Goal: Information Seeking & Learning: Find specific fact

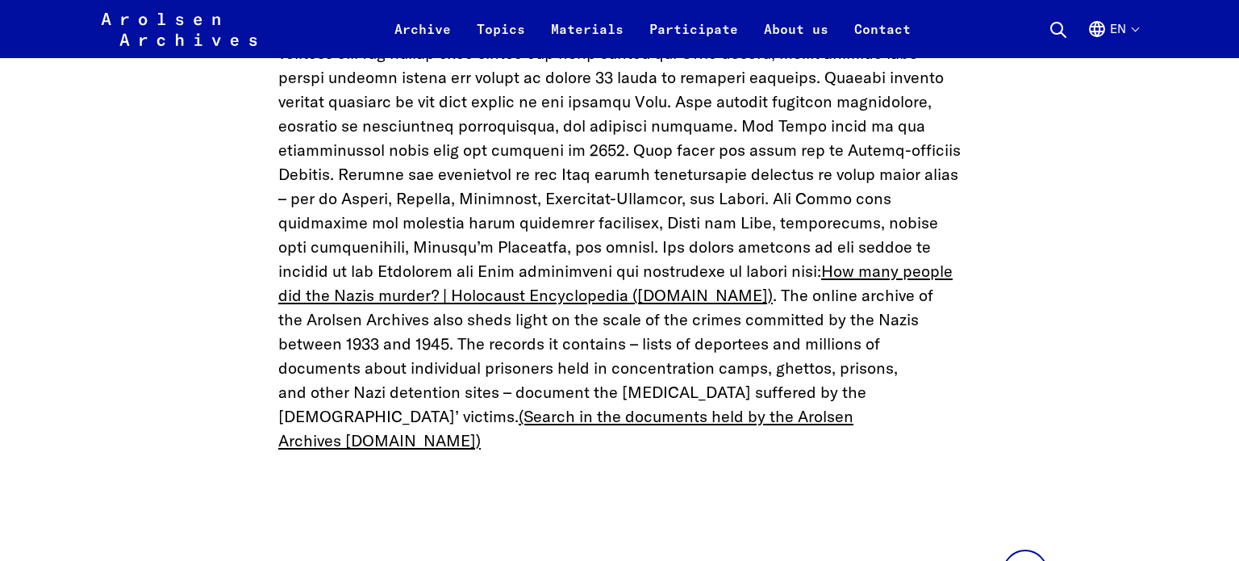
scroll to position [3176, 0]
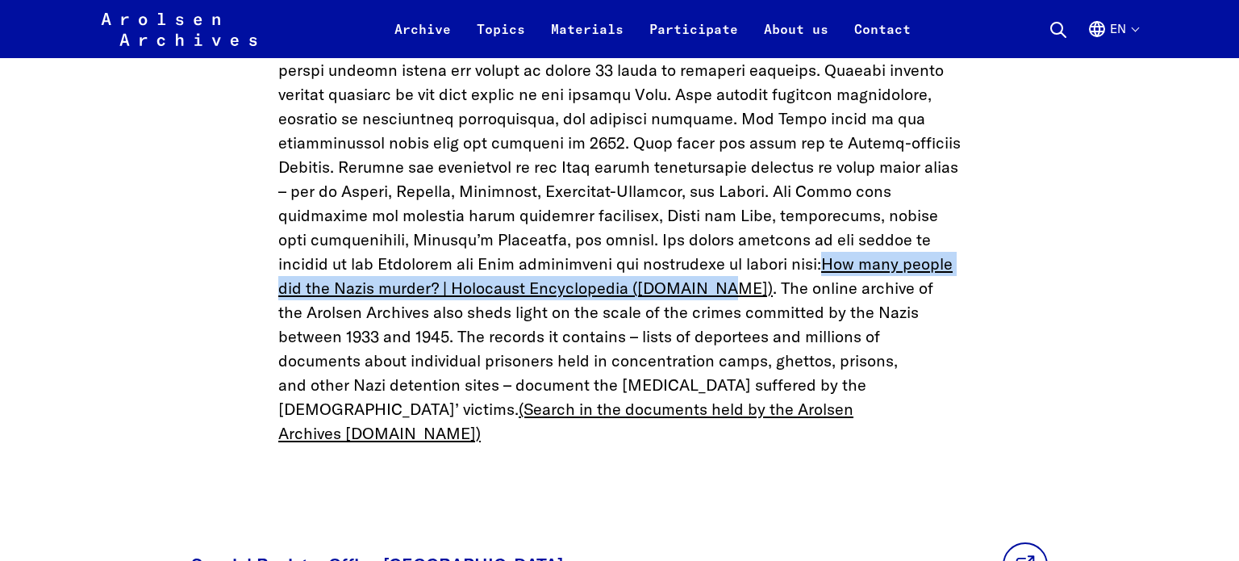
click at [766, 168] on p "How many people did the Nazis murder? | Holocaust Encyclopedia (ushmm.org) . Th…" at bounding box center [619, 215] width 682 height 460
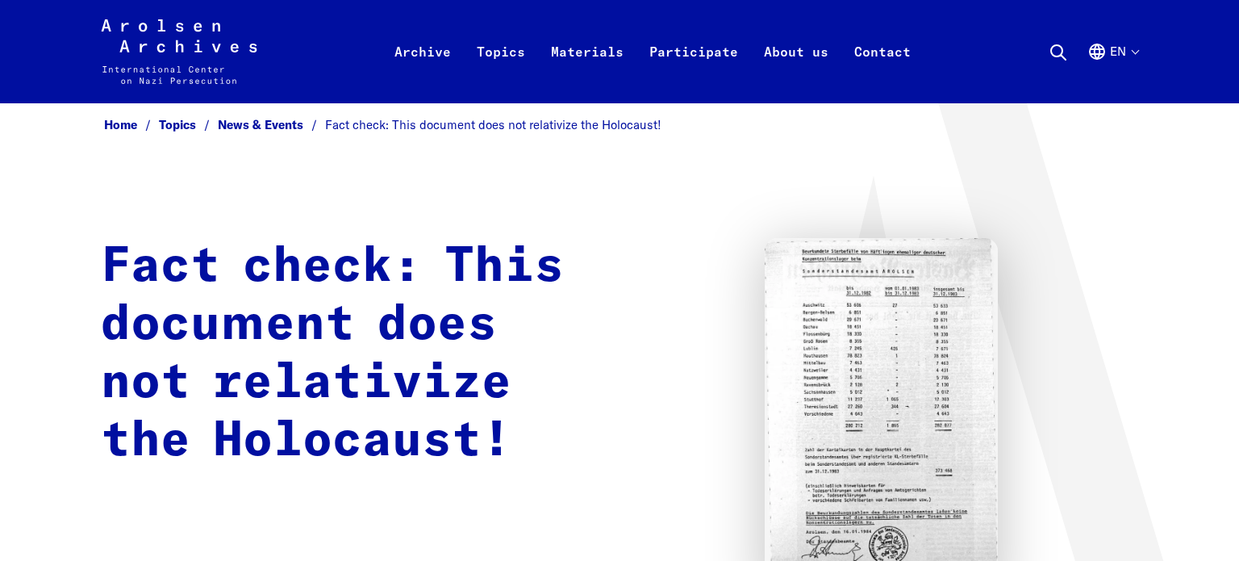
scroll to position [0, 0]
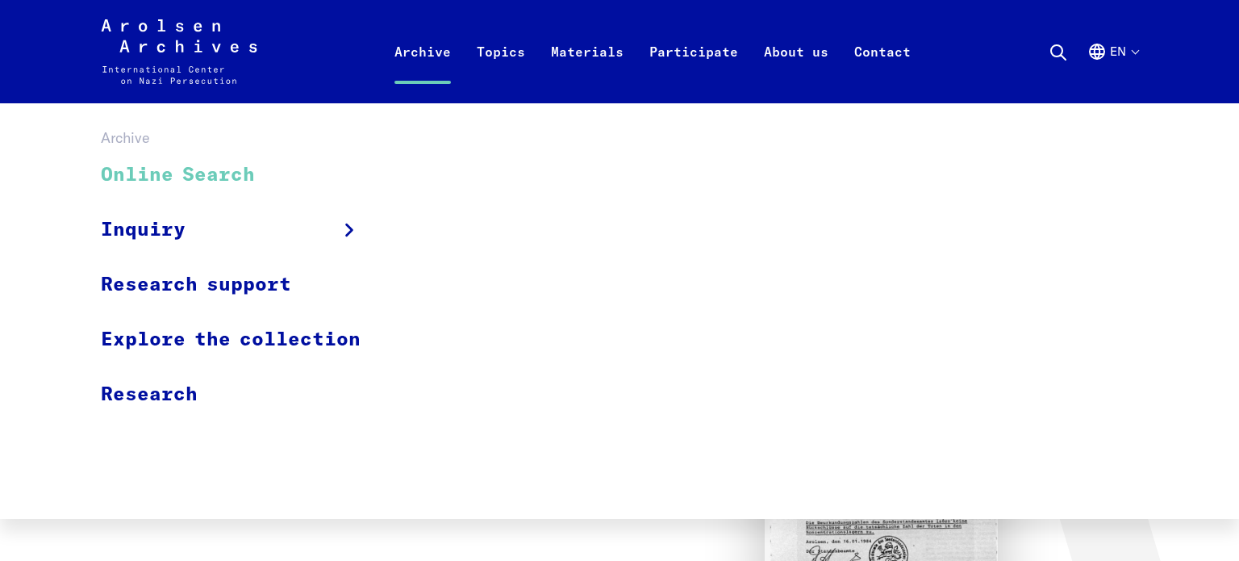
click at [244, 174] on link "Online Search" at bounding box center [241, 175] width 281 height 54
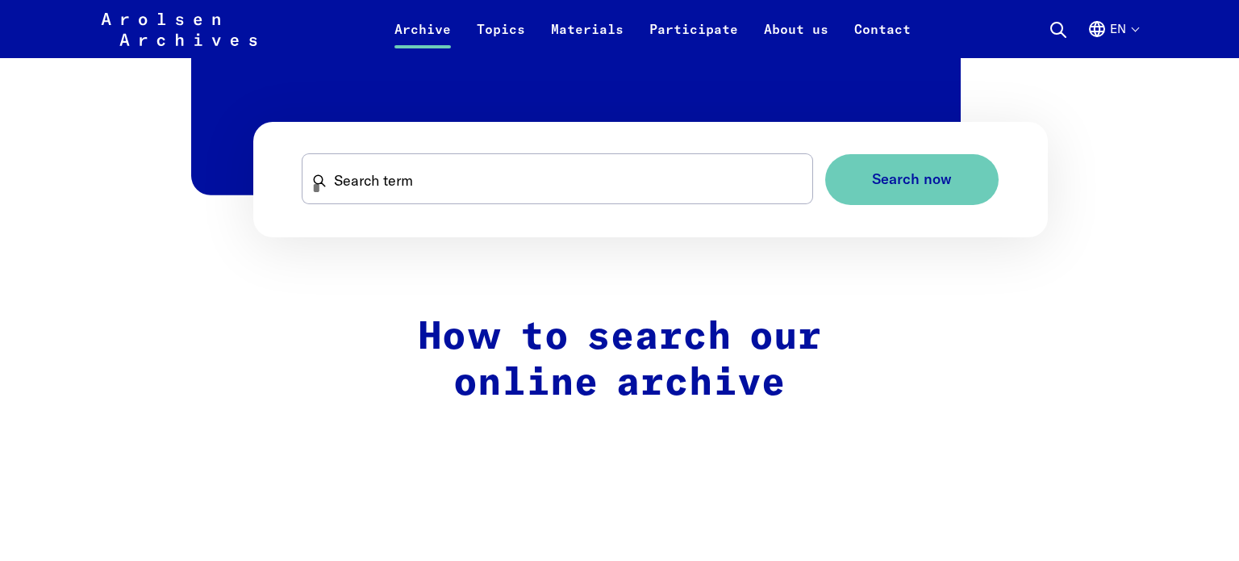
scroll to position [1065, 0]
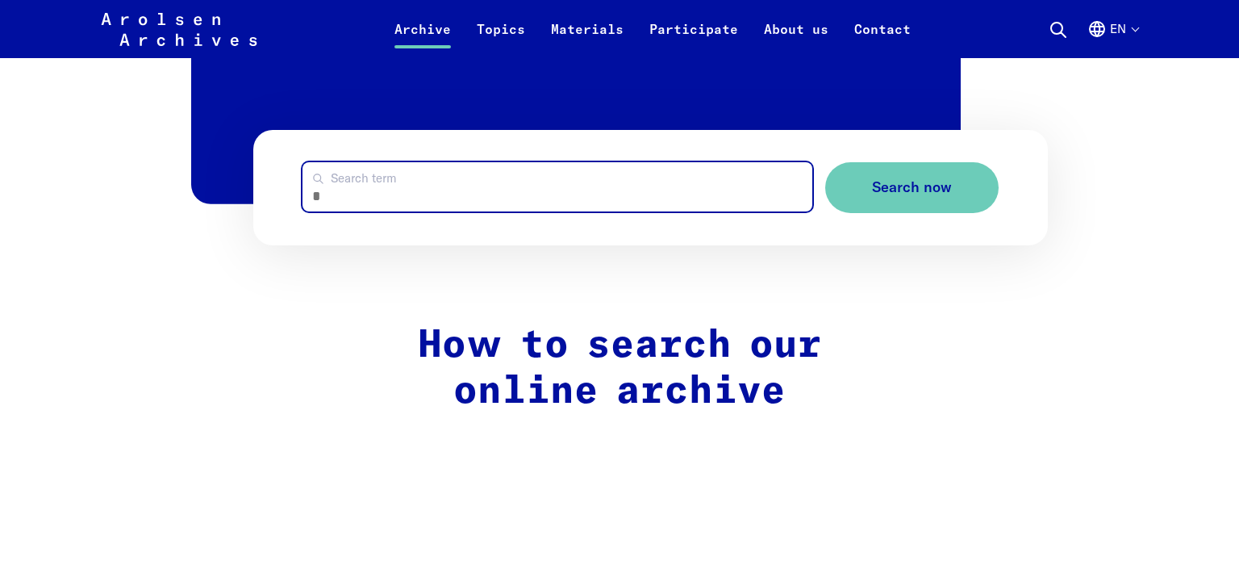
click at [454, 203] on input "Search term" at bounding box center [556, 186] width 509 height 49
type input "*"
type input "*********"
click at [825, 162] on button "Search now" at bounding box center [911, 187] width 173 height 51
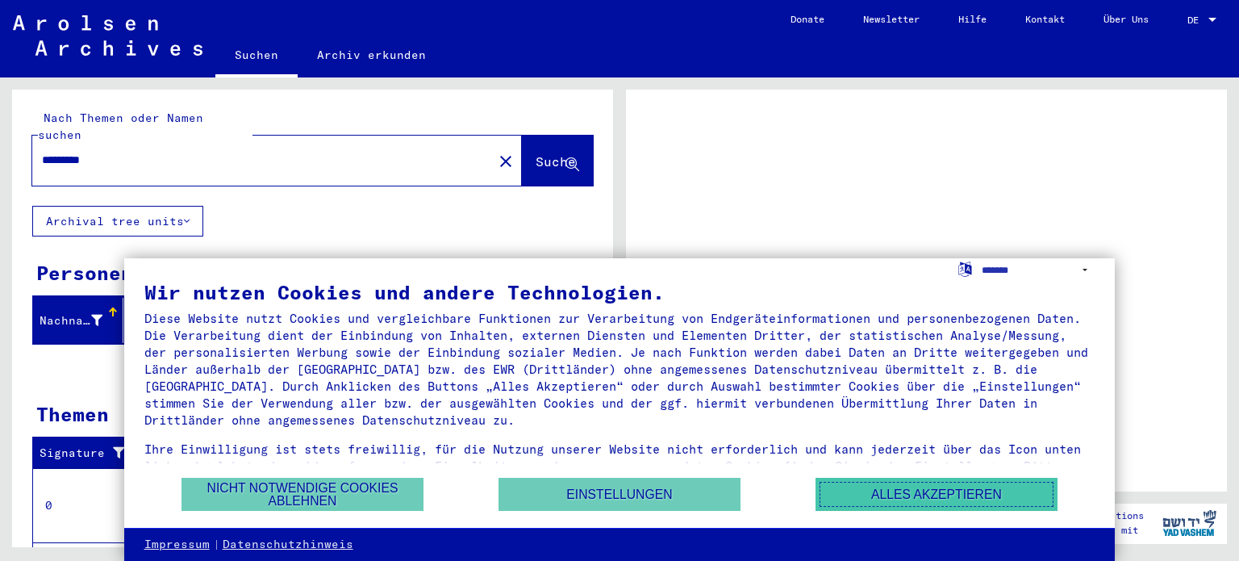
click at [897, 495] on button "Alles akzeptieren" at bounding box center [936, 493] width 242 height 33
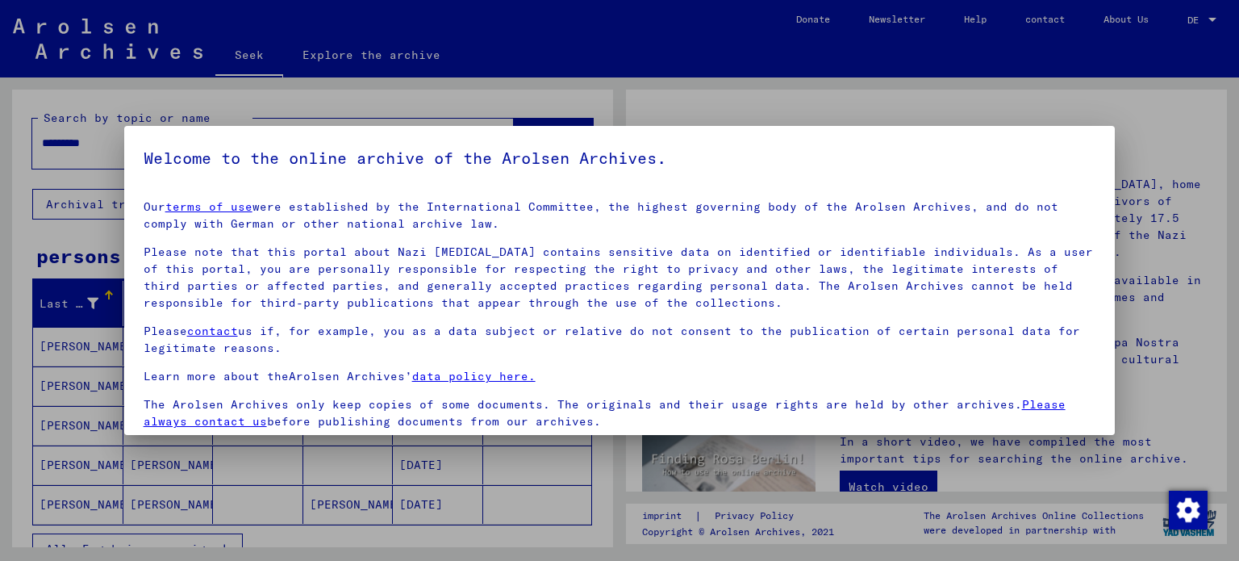
scroll to position [123, 0]
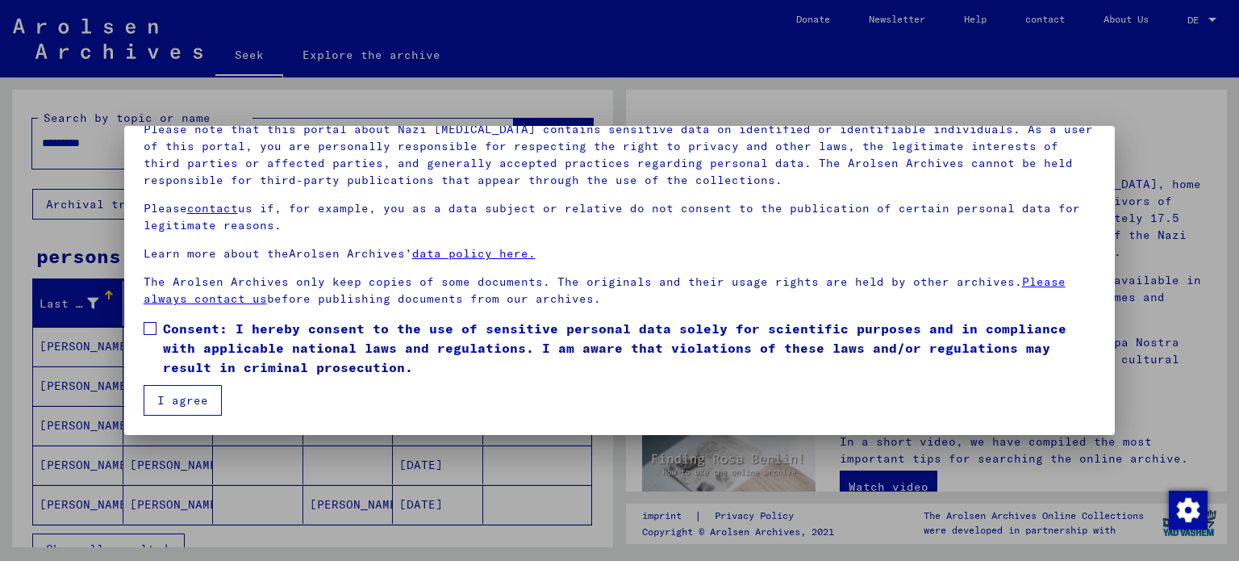
click at [154, 327] on span at bounding box center [150, 328] width 13 height 13
click at [169, 398] on font "I agree" at bounding box center [182, 400] width 51 height 15
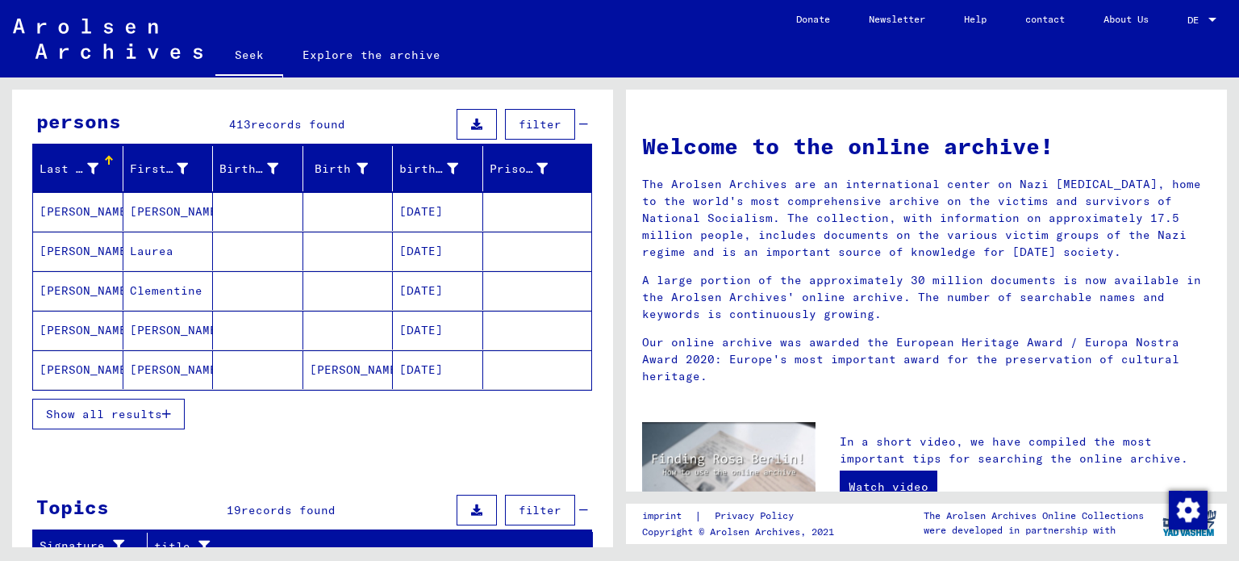
scroll to position [0, 0]
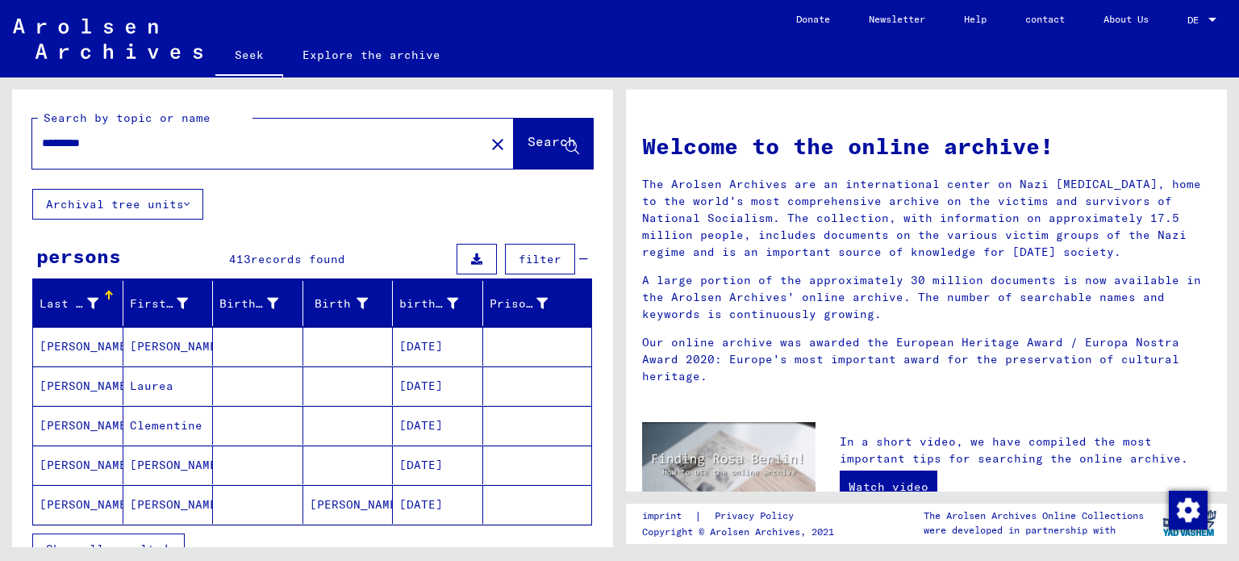
click at [146, 145] on input "*********" at bounding box center [253, 143] width 423 height 17
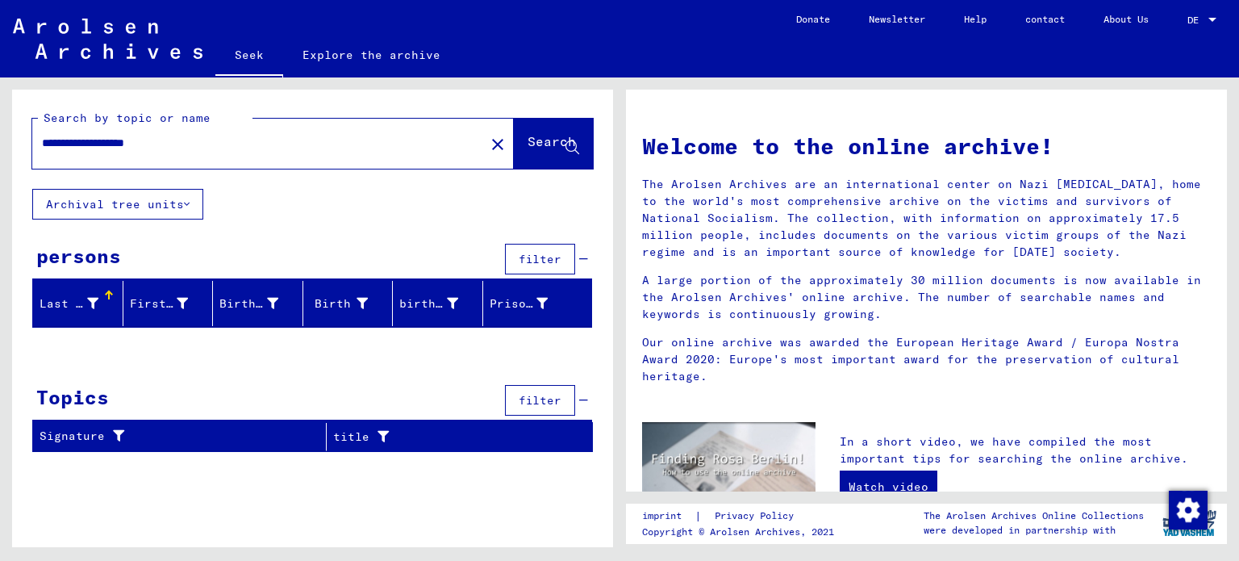
click at [193, 128] on div "**********" at bounding box center [248, 143] width 433 height 36
click at [206, 145] on input "**********" at bounding box center [253, 143] width 423 height 17
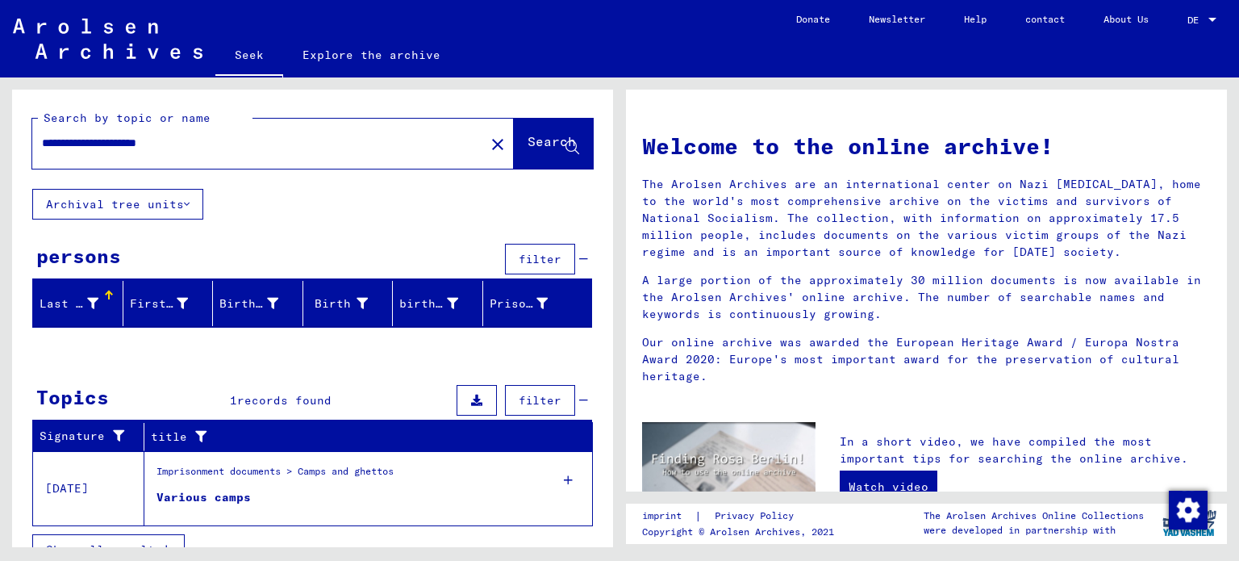
scroll to position [23, 0]
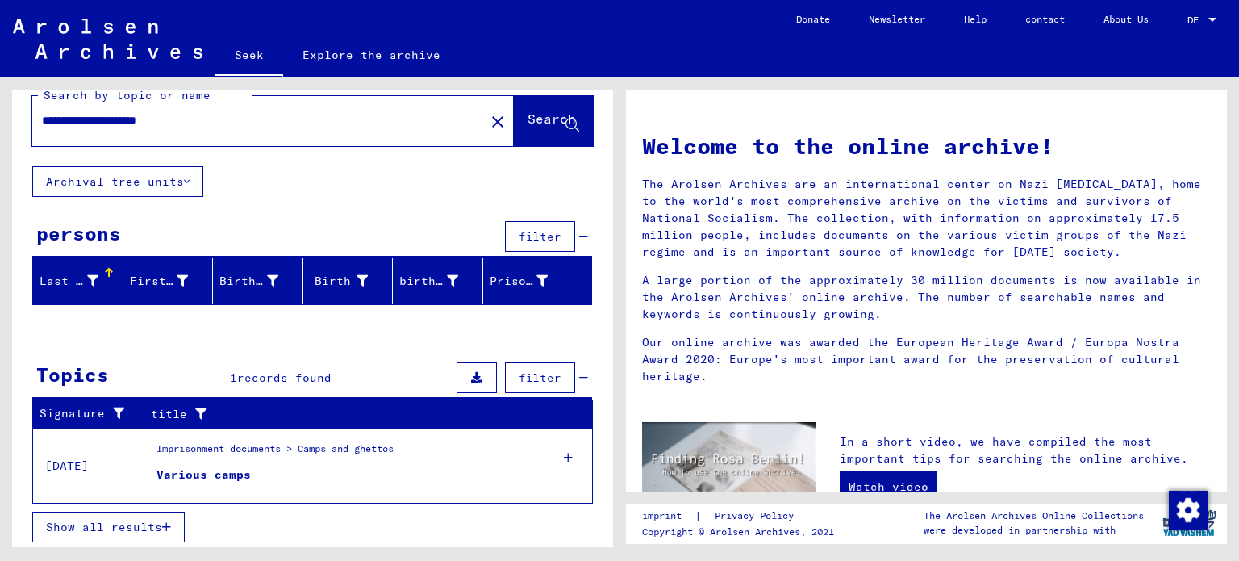
click at [271, 121] on input "**********" at bounding box center [253, 120] width 423 height 17
type input "*********"
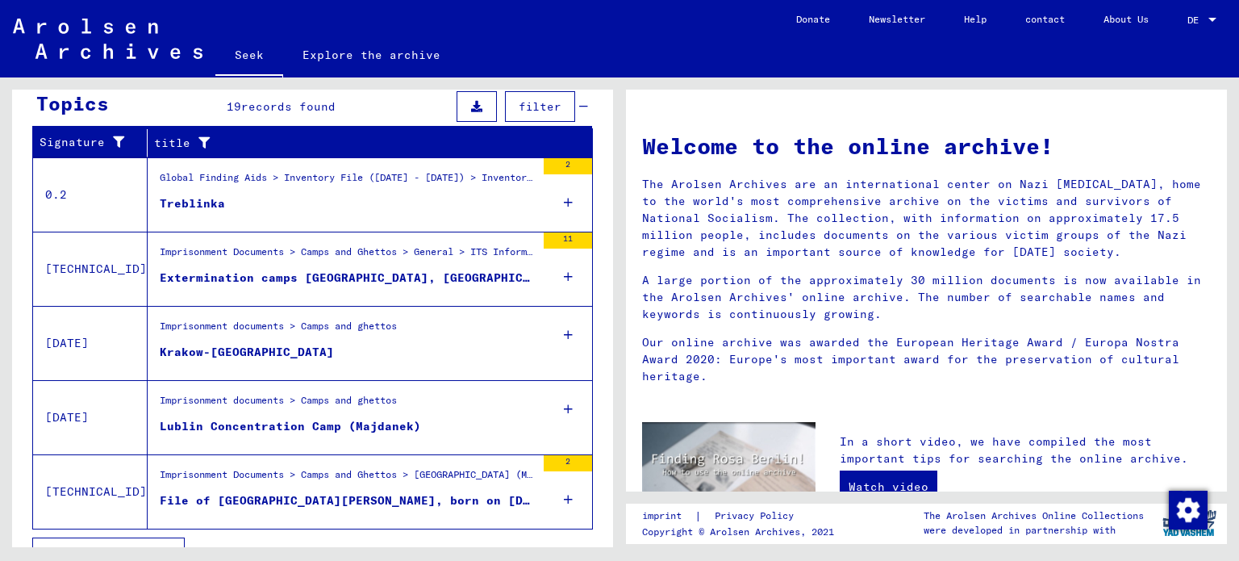
scroll to position [561, 0]
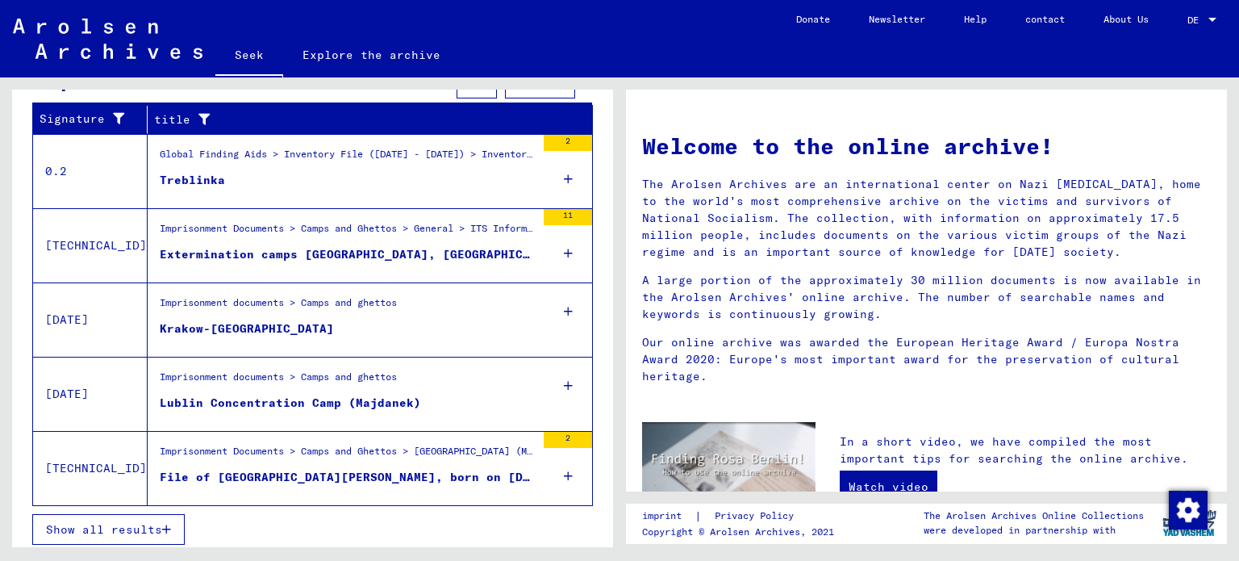
click at [167, 527] on button "Show all results" at bounding box center [108, 529] width 152 height 31
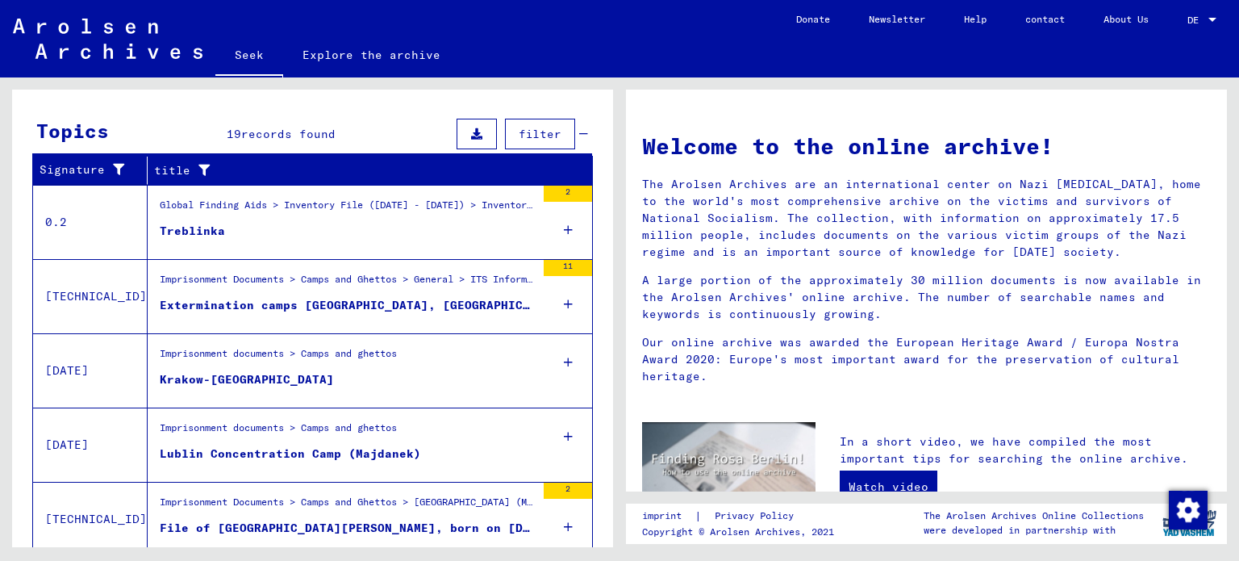
scroll to position [218, 0]
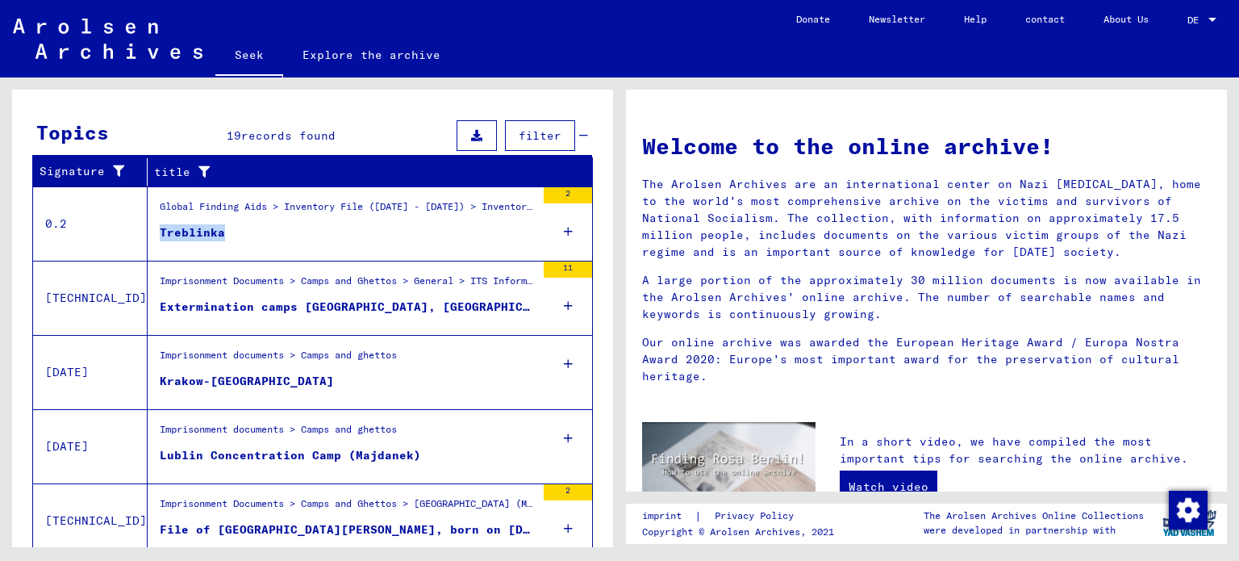
click at [191, 240] on figure "Treblinka" at bounding box center [348, 236] width 376 height 24
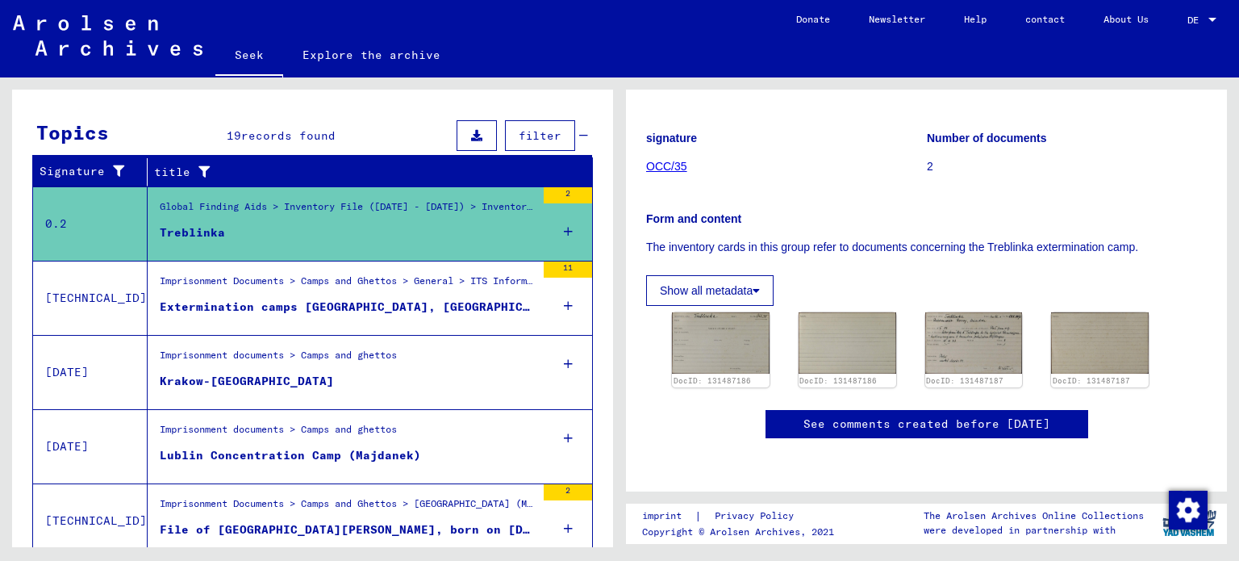
scroll to position [271, 0]
click at [719, 311] on img at bounding box center [720, 343] width 102 height 64
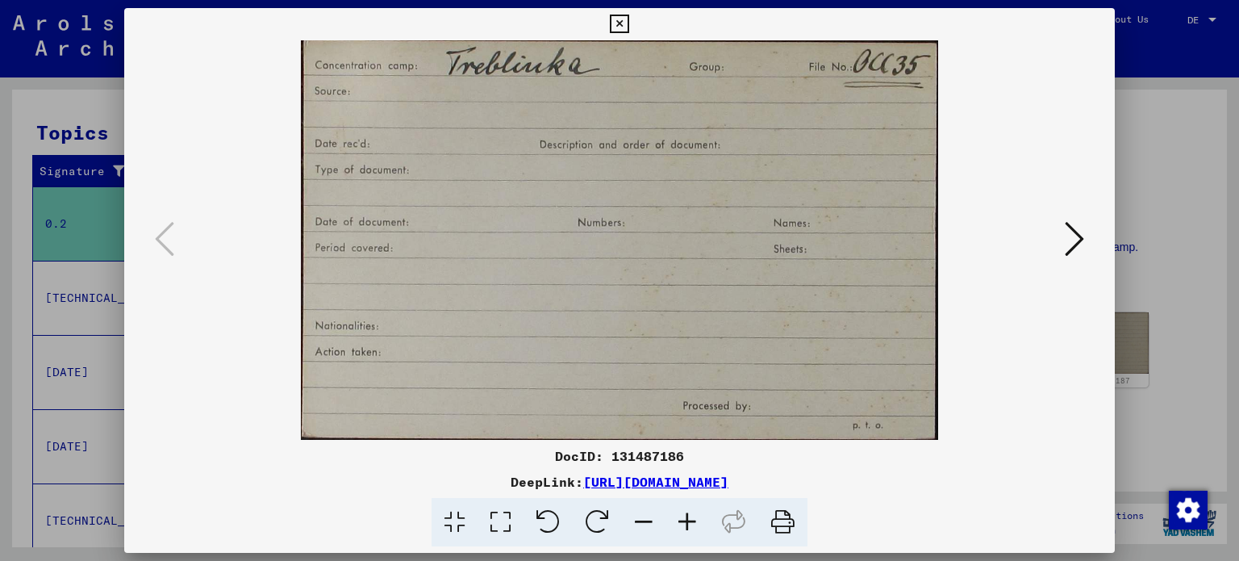
click at [1075, 233] on icon at bounding box center [1074, 238] width 19 height 39
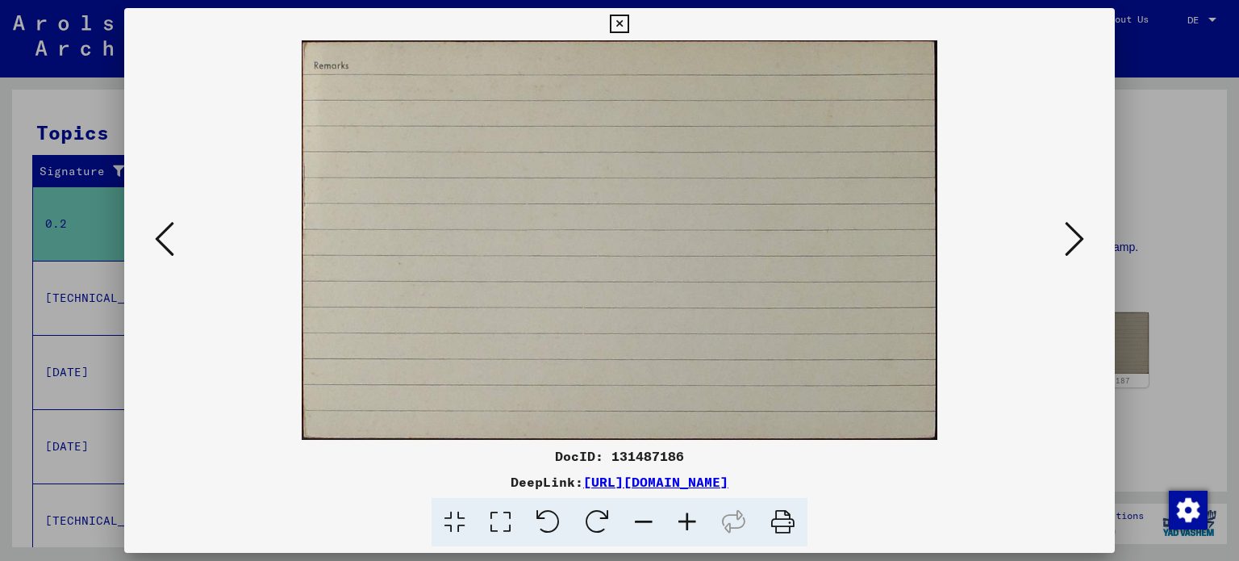
click at [1075, 233] on icon at bounding box center [1074, 238] width 19 height 39
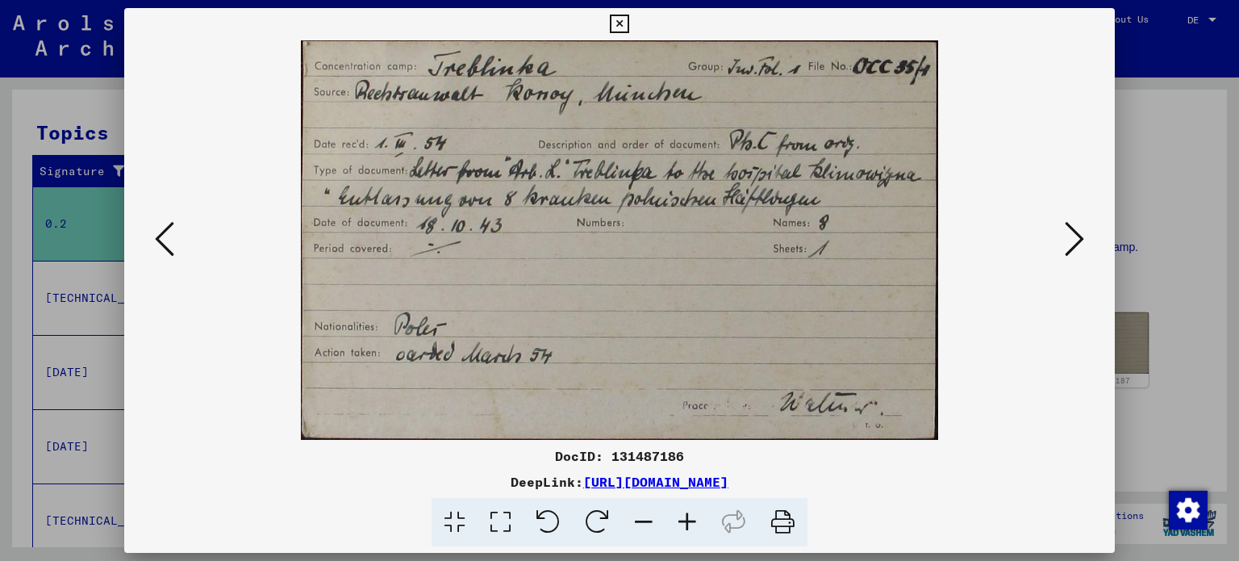
click at [1075, 233] on icon at bounding box center [1074, 238] width 19 height 39
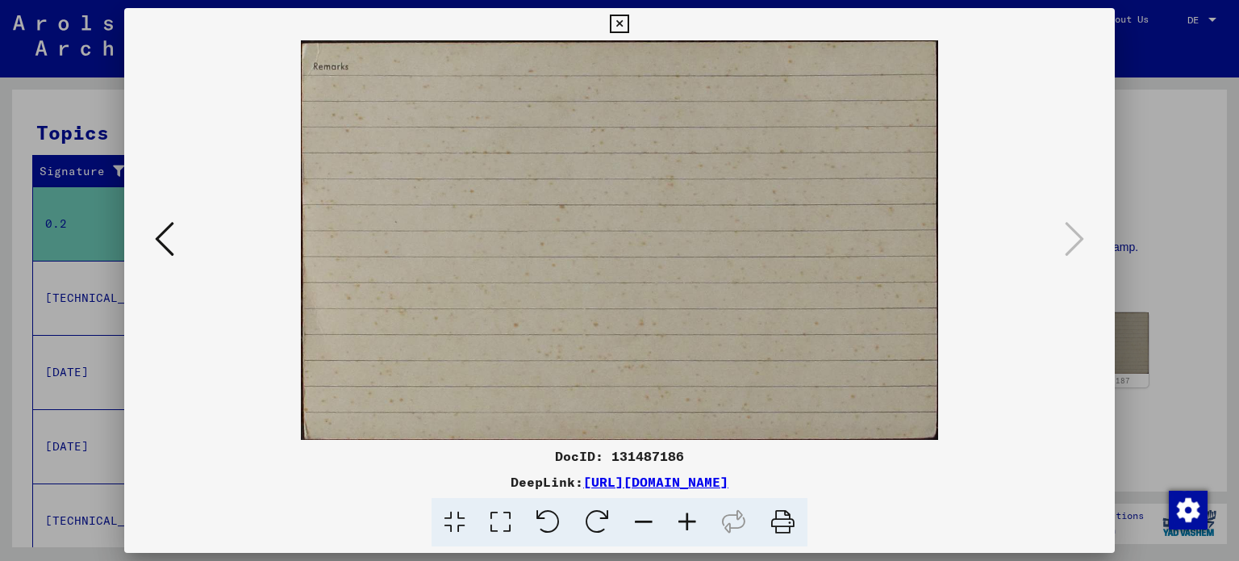
click at [1211, 331] on div at bounding box center [619, 280] width 1239 height 561
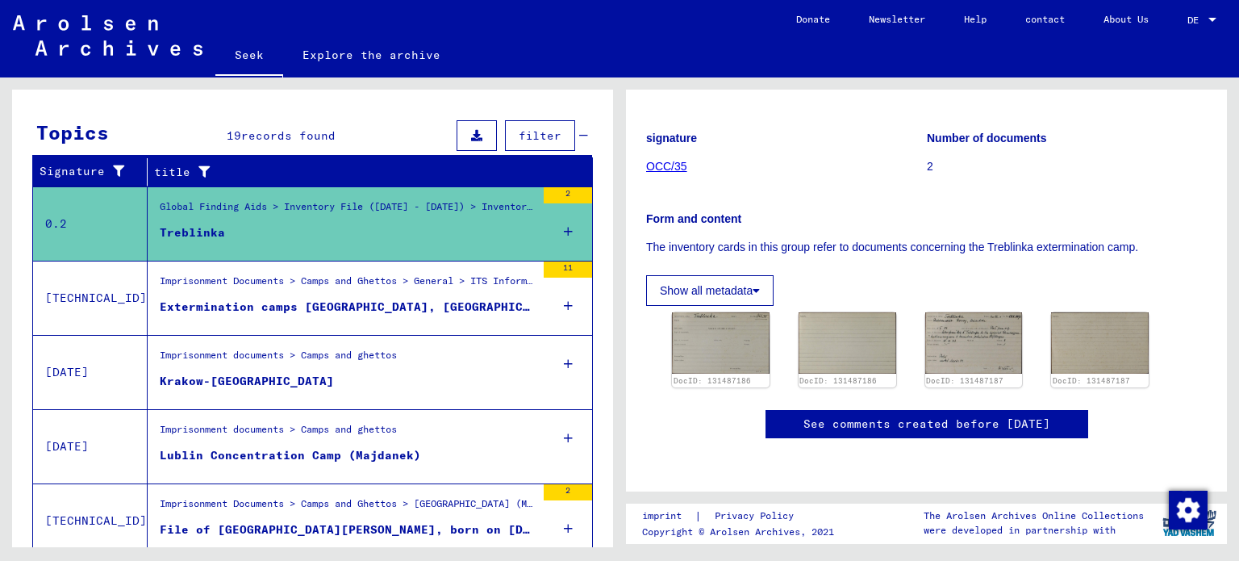
click at [377, 315] on figure "Extermination camps Belzec, Sobibor and Treblinka" at bounding box center [348, 310] width 376 height 24
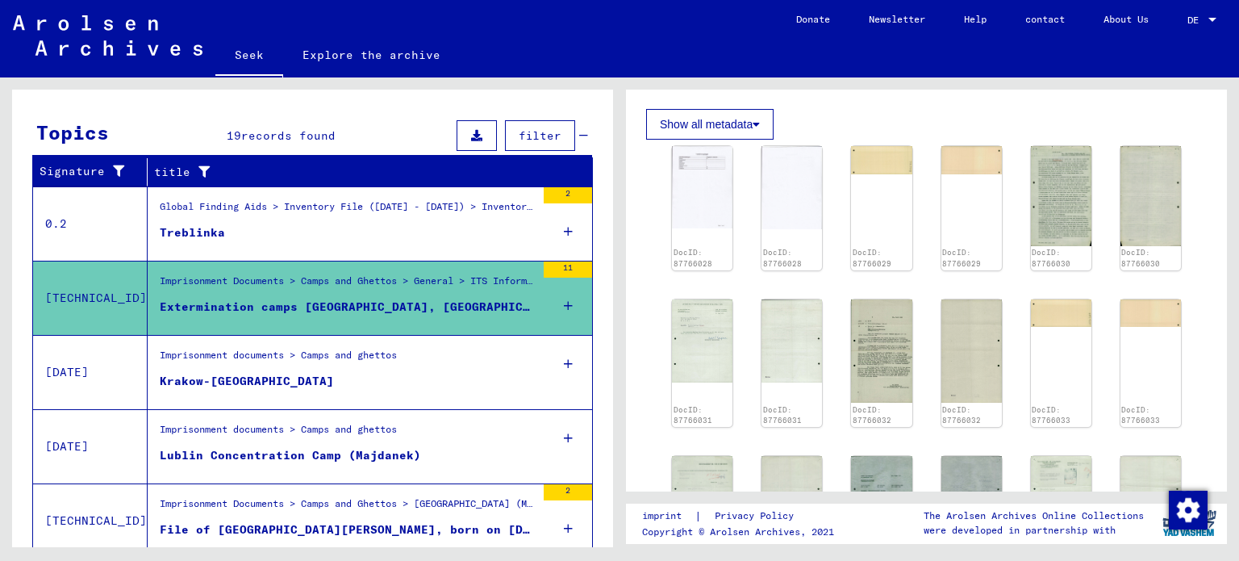
scroll to position [466, 0]
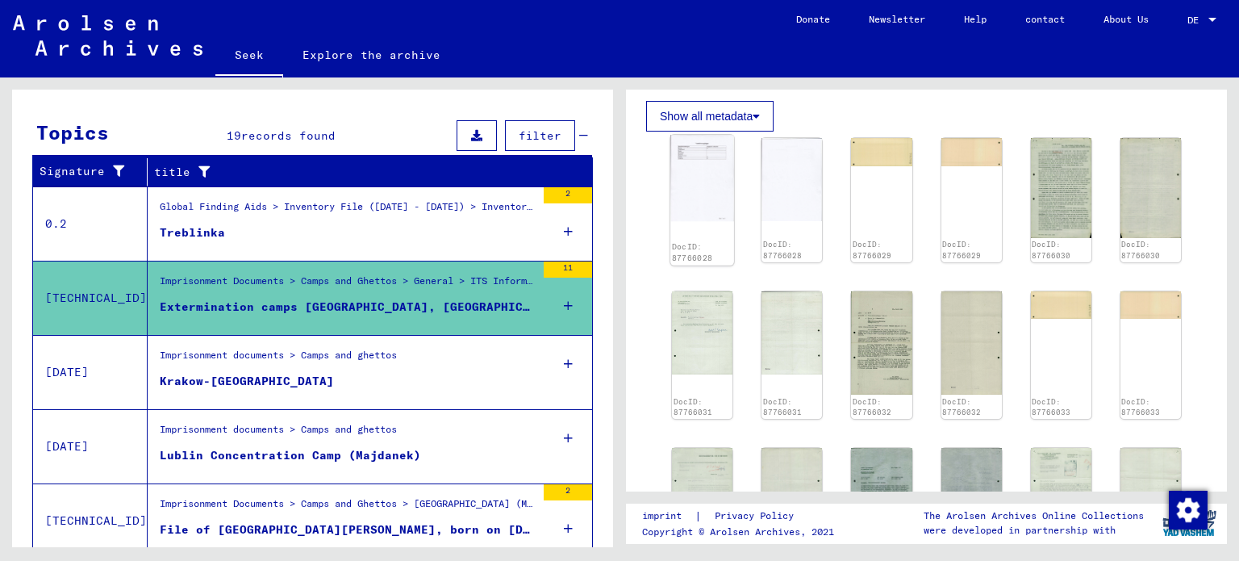
click at [700, 152] on img at bounding box center [702, 178] width 64 height 86
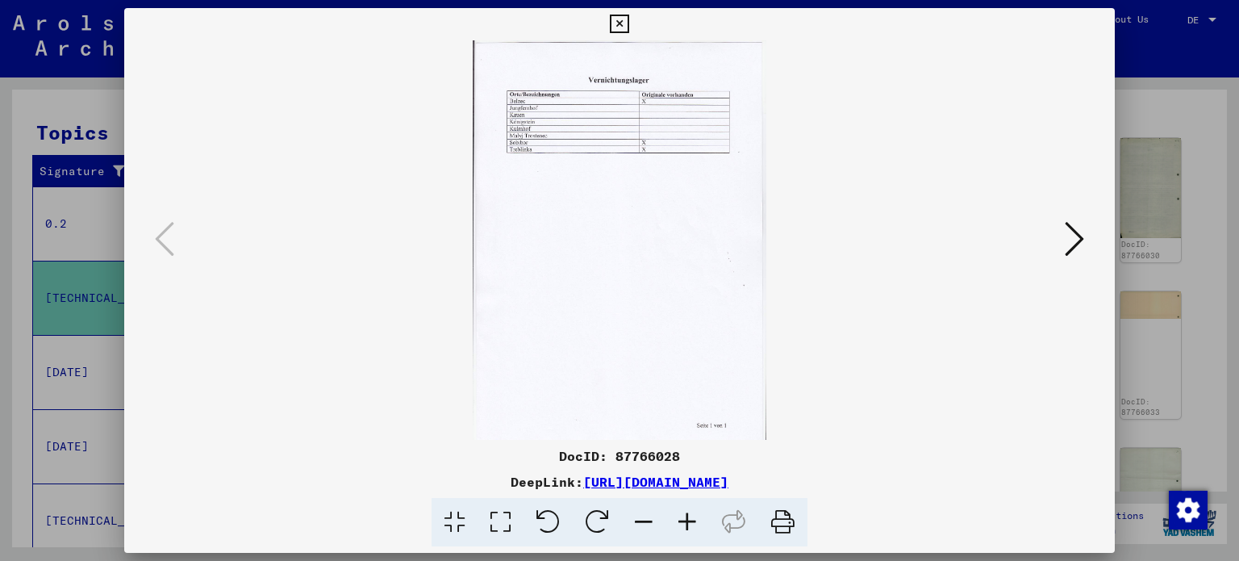
click at [1061, 231] on button at bounding box center [1074, 240] width 29 height 46
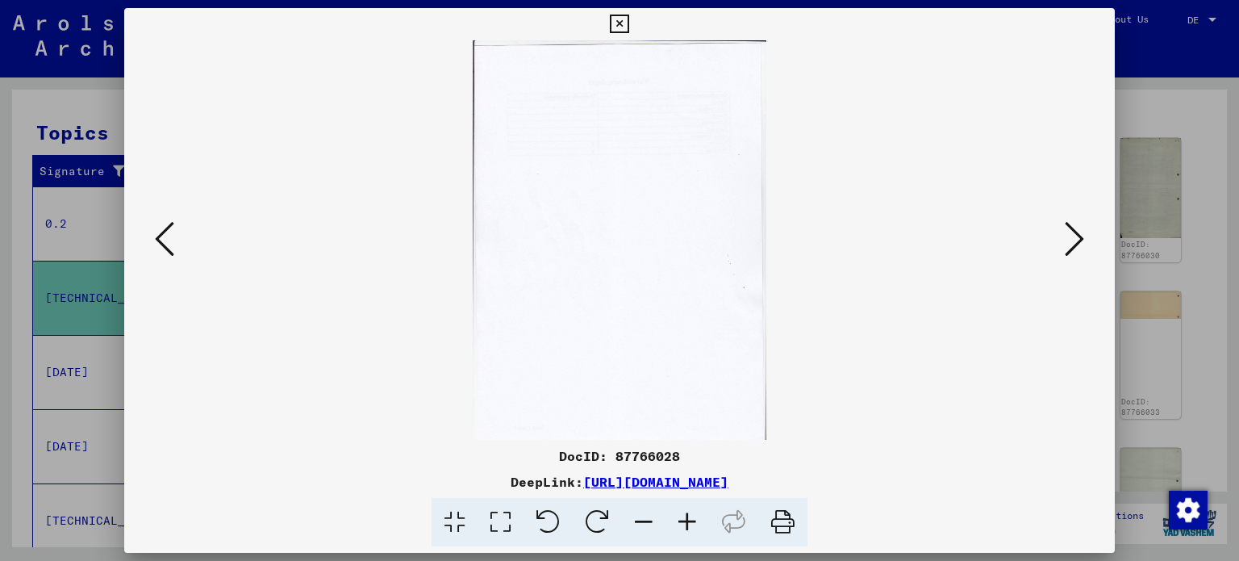
click at [1221, 179] on div at bounding box center [619, 280] width 1239 height 561
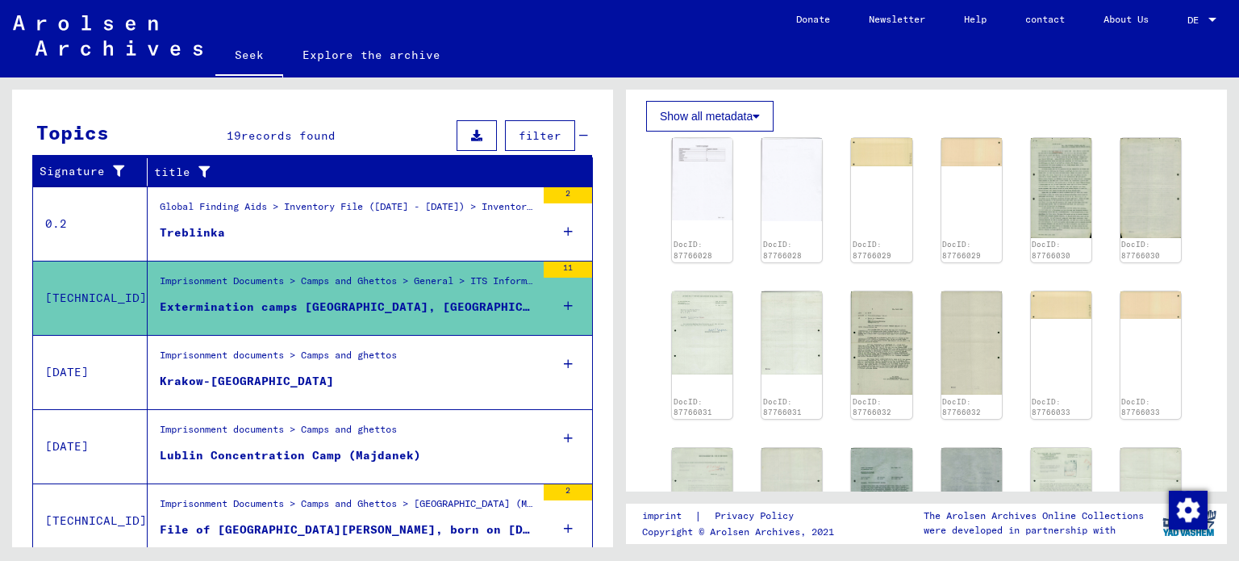
click at [454, 363] on figure "Imprisonment documents > Camps and ghettos" at bounding box center [348, 360] width 376 height 24
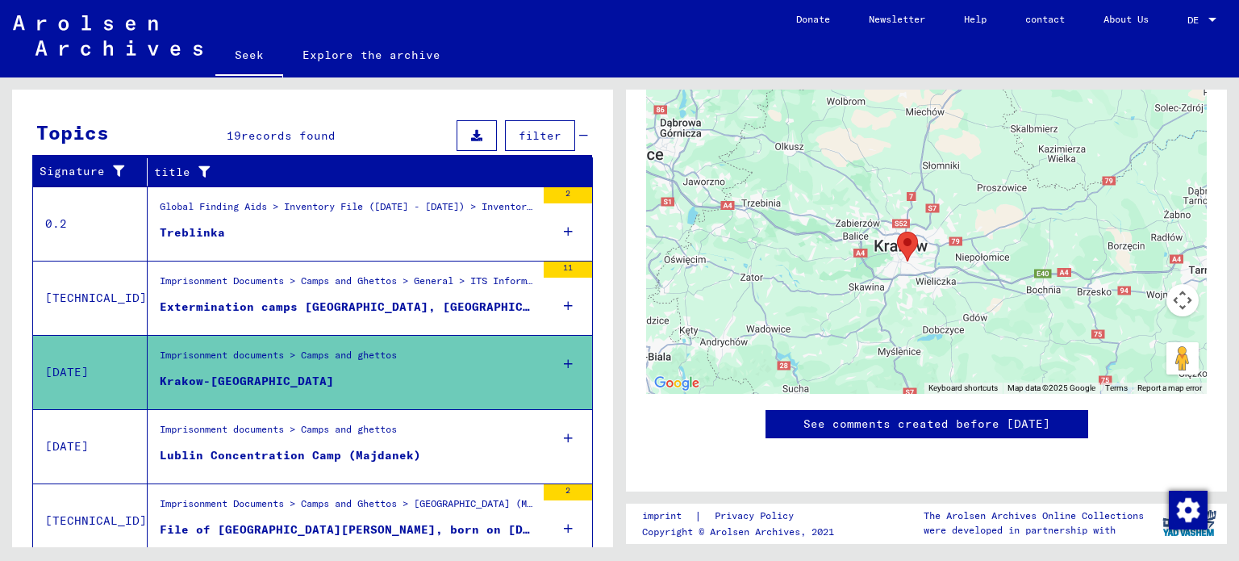
scroll to position [880, 0]
click at [833, 416] on font "See comments created before January 2022" at bounding box center [926, 423] width 247 height 15
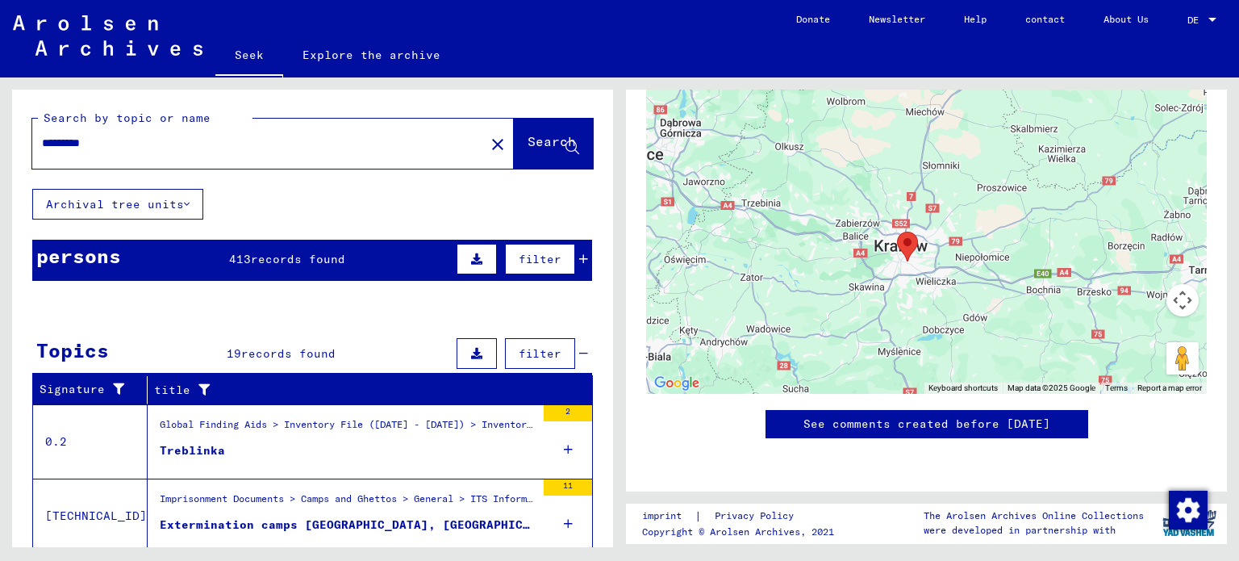
click at [269, 48] on link "Seek" at bounding box center [249, 56] width 68 height 42
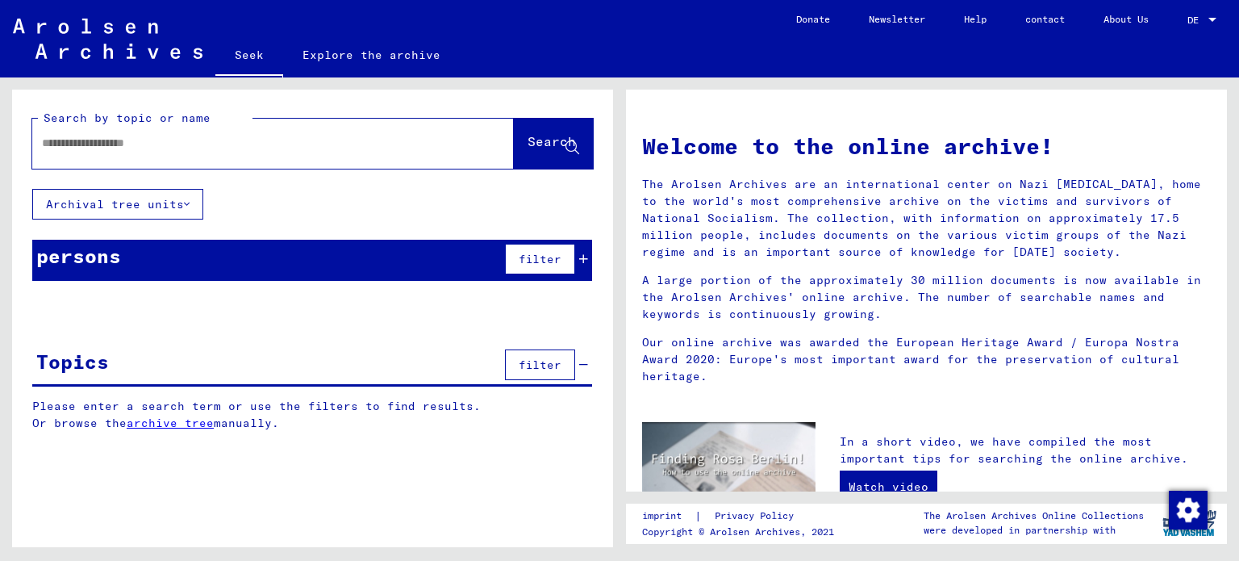
click at [371, 140] on input "text" at bounding box center [253, 143] width 423 height 17
type input "*****"
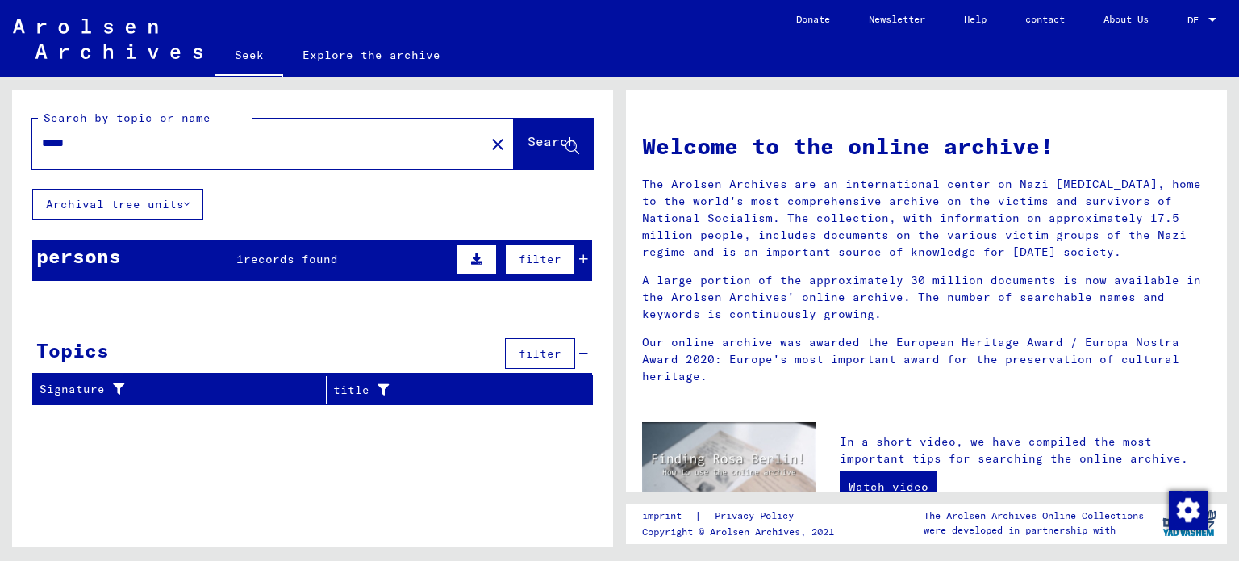
click at [266, 252] on font "records found" at bounding box center [291, 259] width 94 height 15
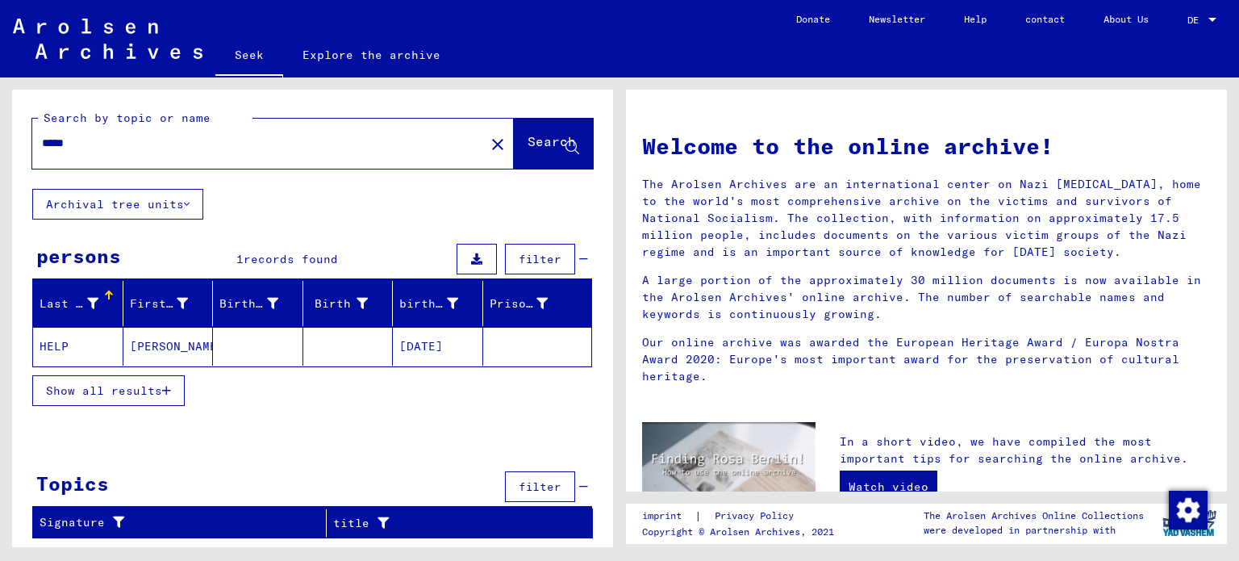
click at [215, 340] on mat-cell at bounding box center [258, 346] width 90 height 39
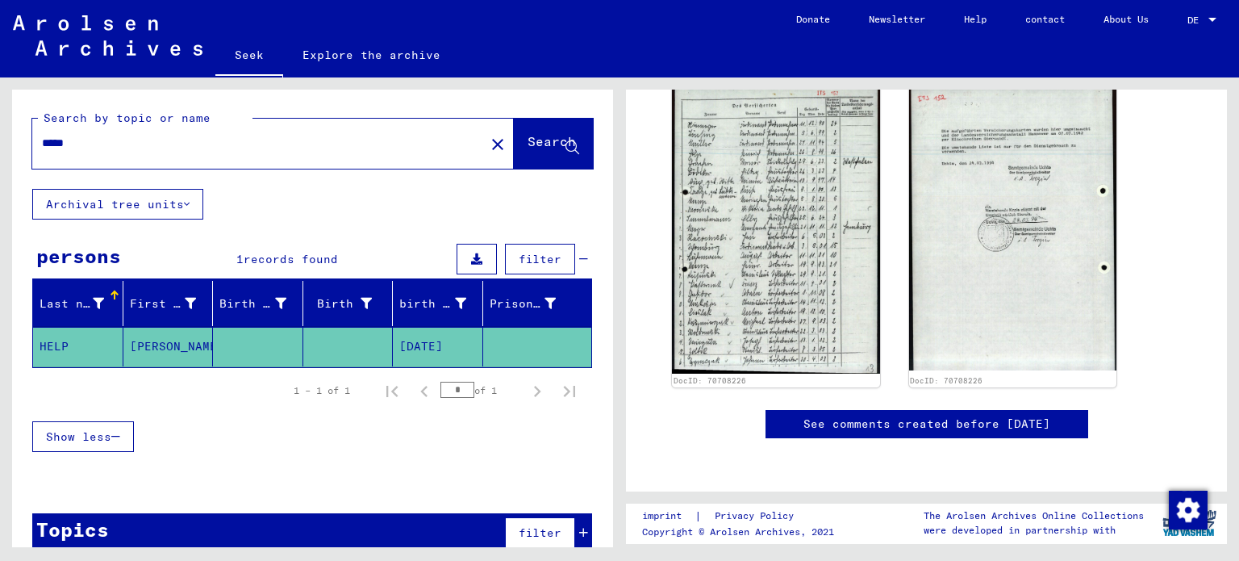
scroll to position [373, 0]
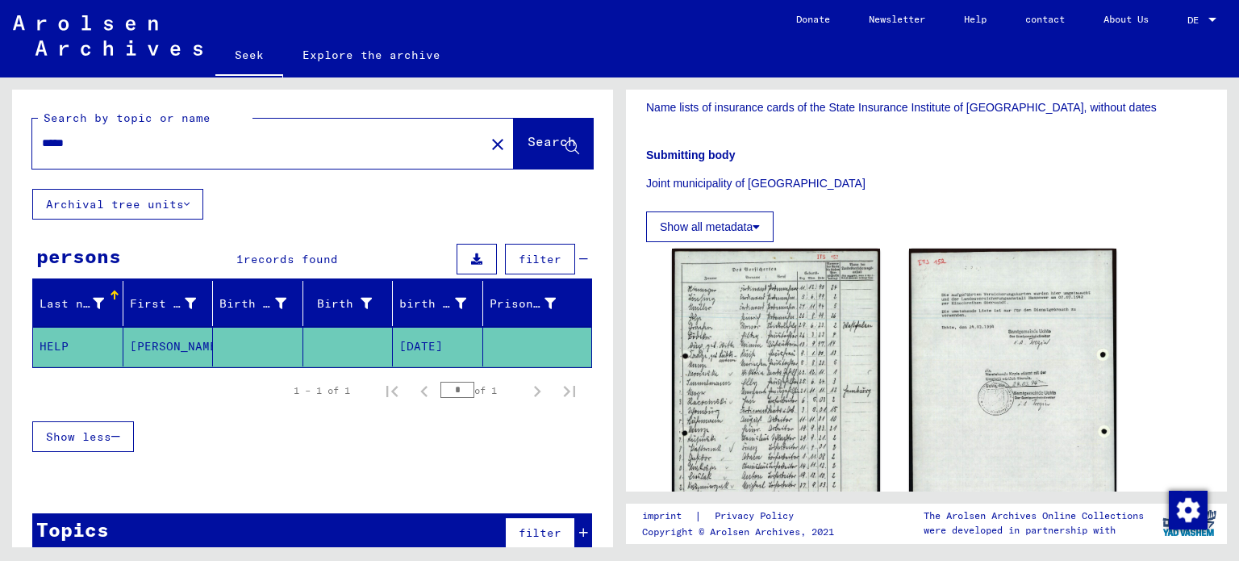
click at [488, 140] on mat-icon "close" at bounding box center [497, 144] width 19 height 19
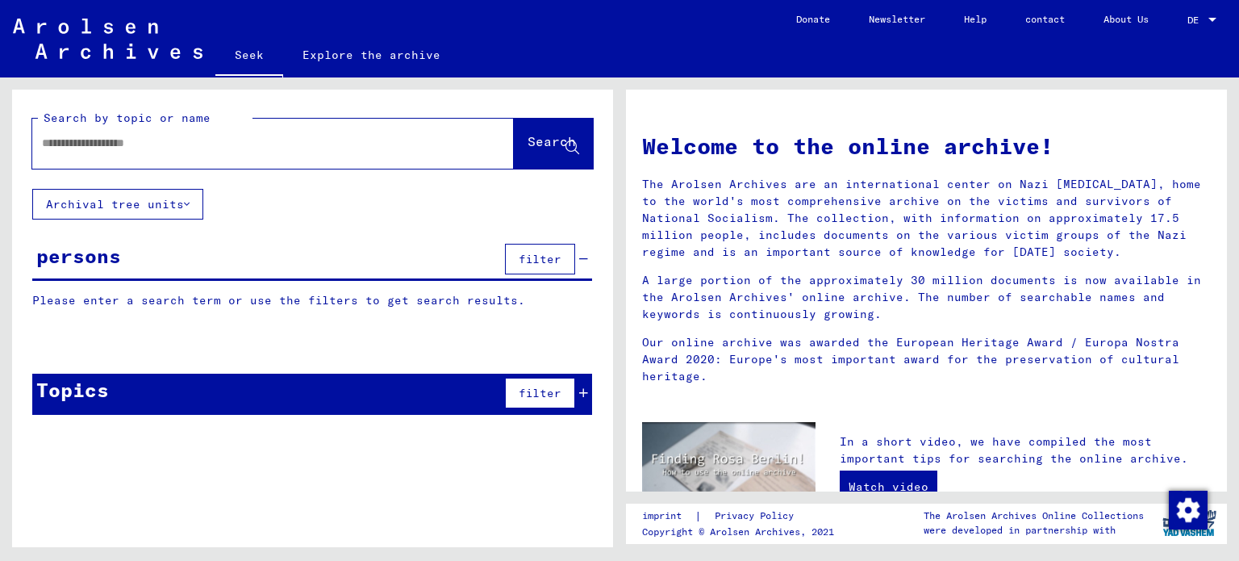
click at [292, 154] on div at bounding box center [248, 143] width 433 height 36
click at [282, 120] on div at bounding box center [273, 144] width 482 height 50
click at [264, 146] on input "text" at bounding box center [253, 143] width 423 height 17
type input "*******"
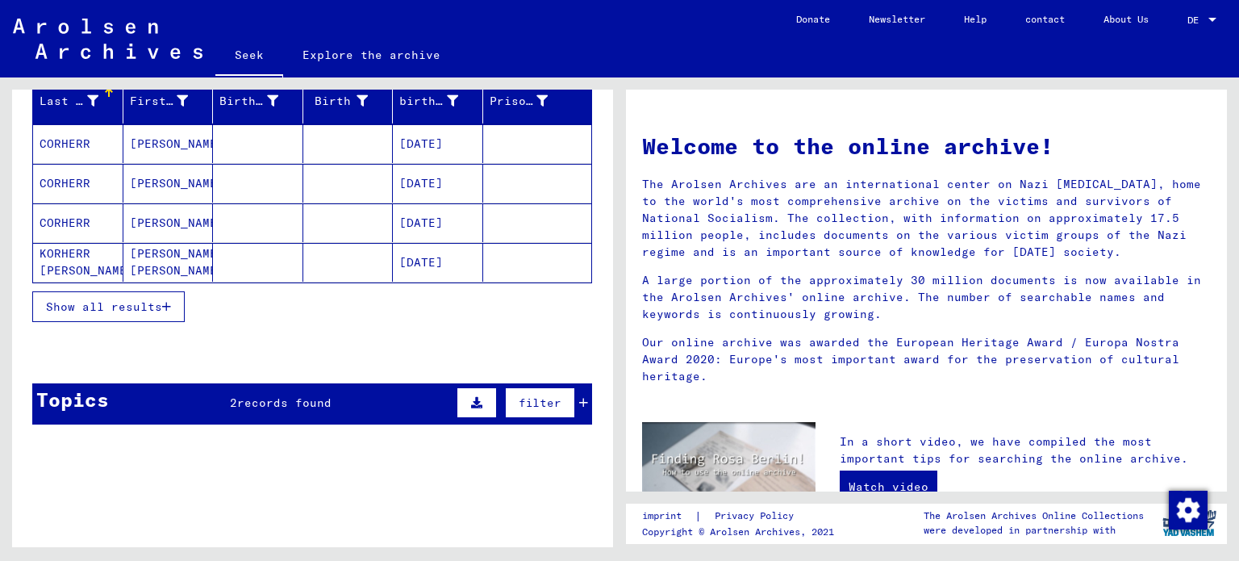
scroll to position [205, 0]
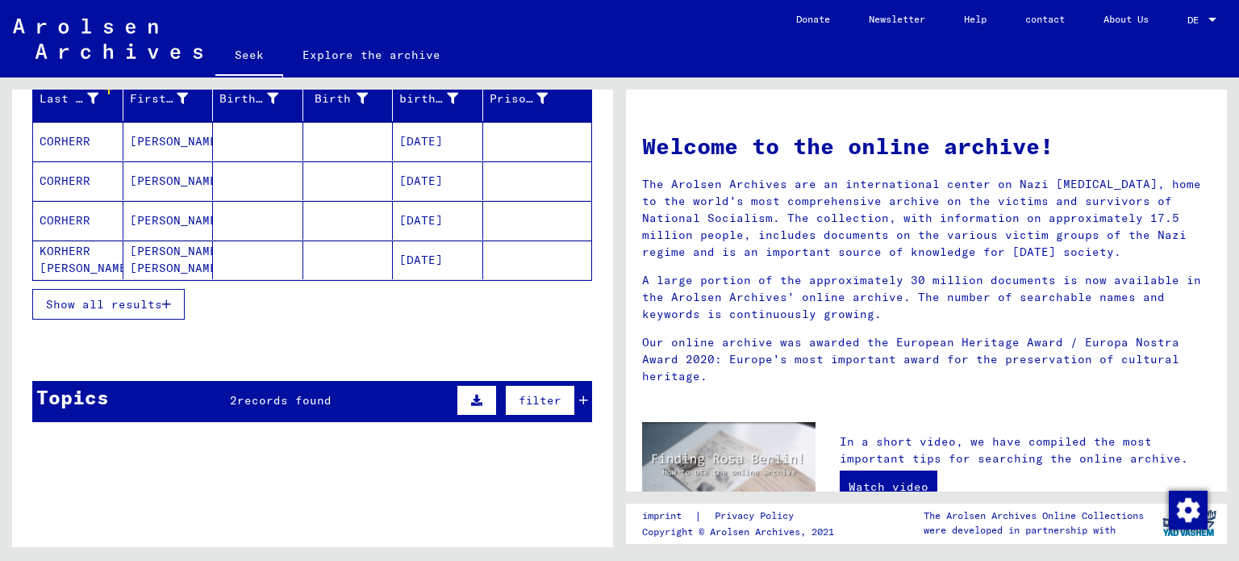
click at [285, 381] on div "Topics 2 records found filter" at bounding box center [312, 401] width 560 height 41
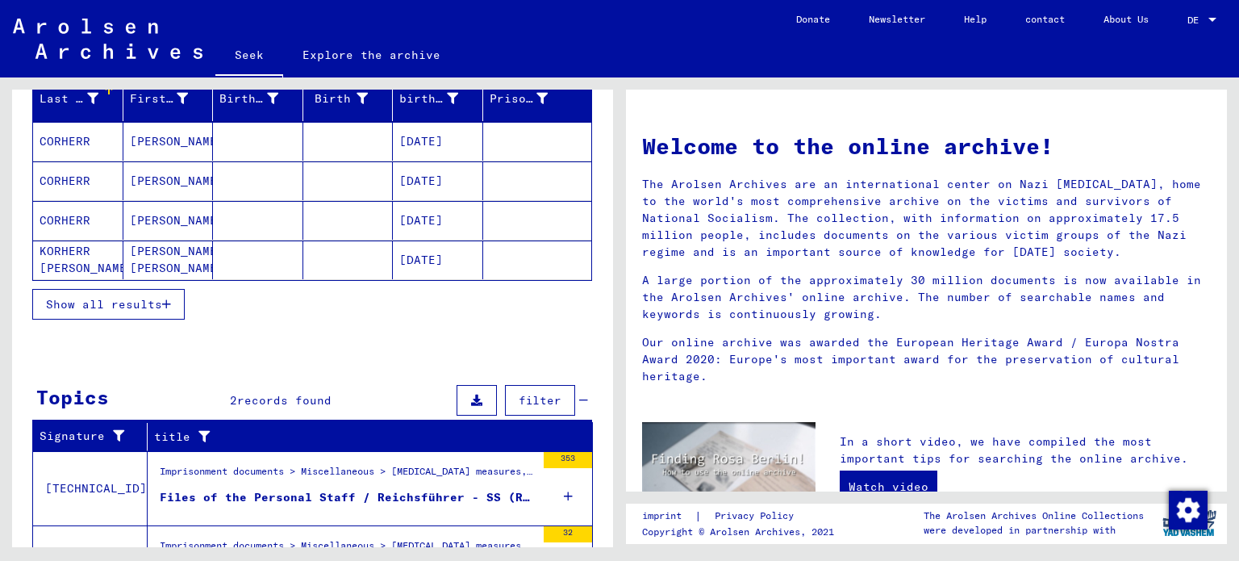
scroll to position [300, 0]
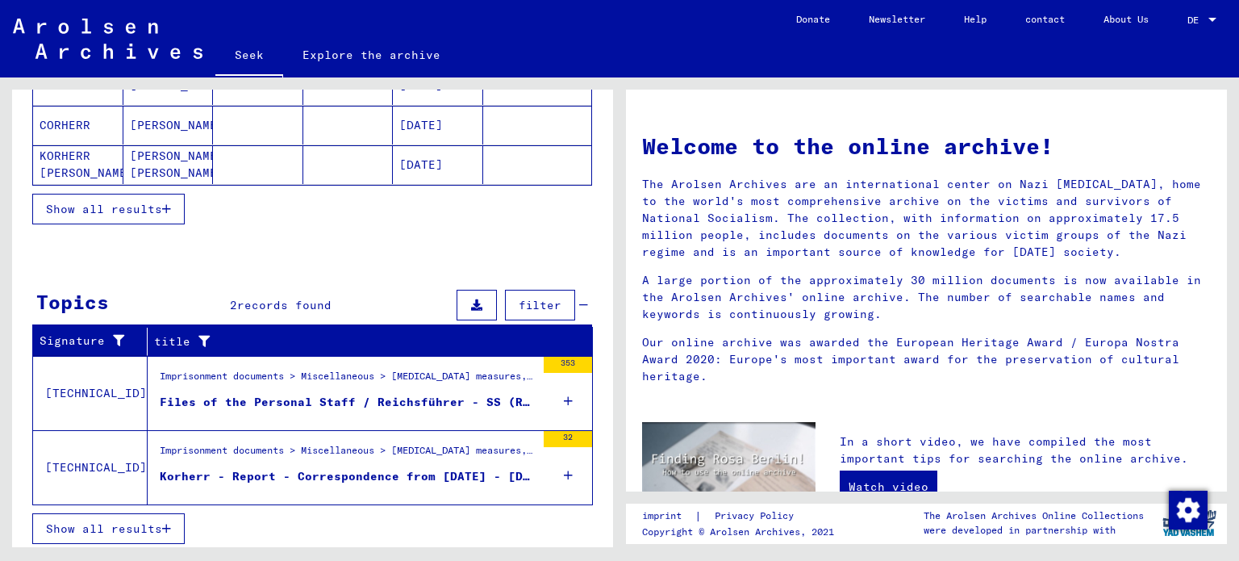
click at [282, 394] on font "Files of the Personal Staff / Reichsführer - SS (Records Administration) I - Ko…" at bounding box center [497, 401] width 675 height 15
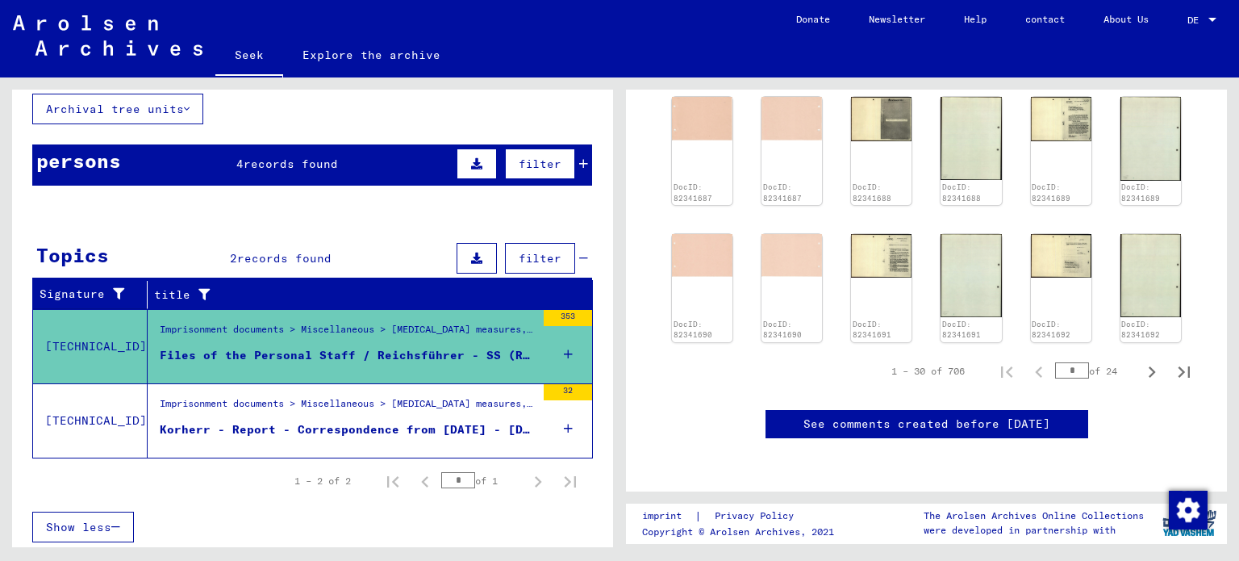
scroll to position [1326, 0]
